Goal: Navigation & Orientation: Find specific page/section

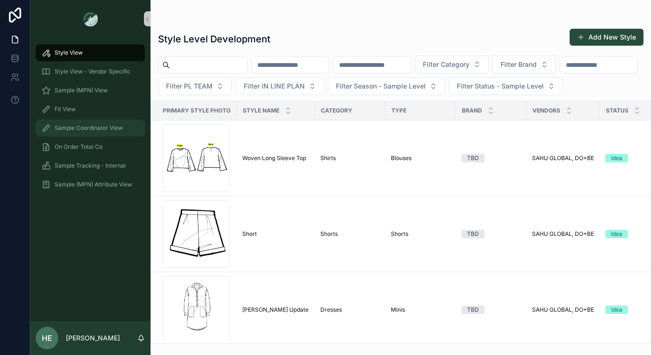
click at [55, 131] on span "Sample Coordinator View" at bounding box center [89, 128] width 68 height 8
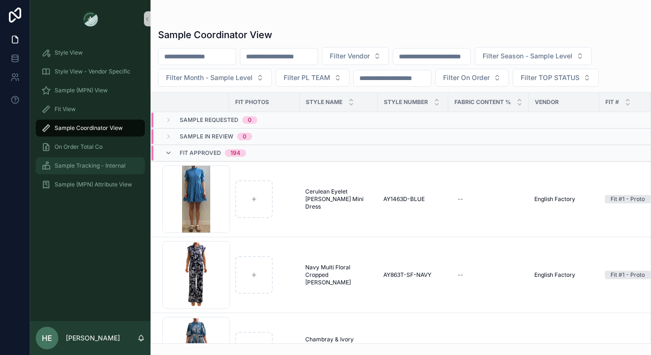
click at [86, 166] on span "Sample Tracking - Internal" at bounding box center [90, 166] width 71 height 8
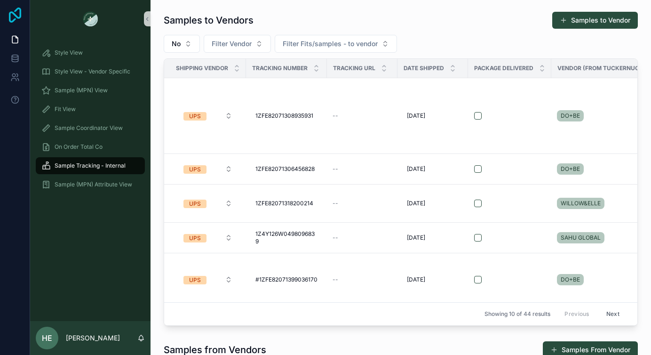
click at [7, 18] on icon at bounding box center [15, 15] width 19 height 15
